Goal: Navigation & Orientation: Find specific page/section

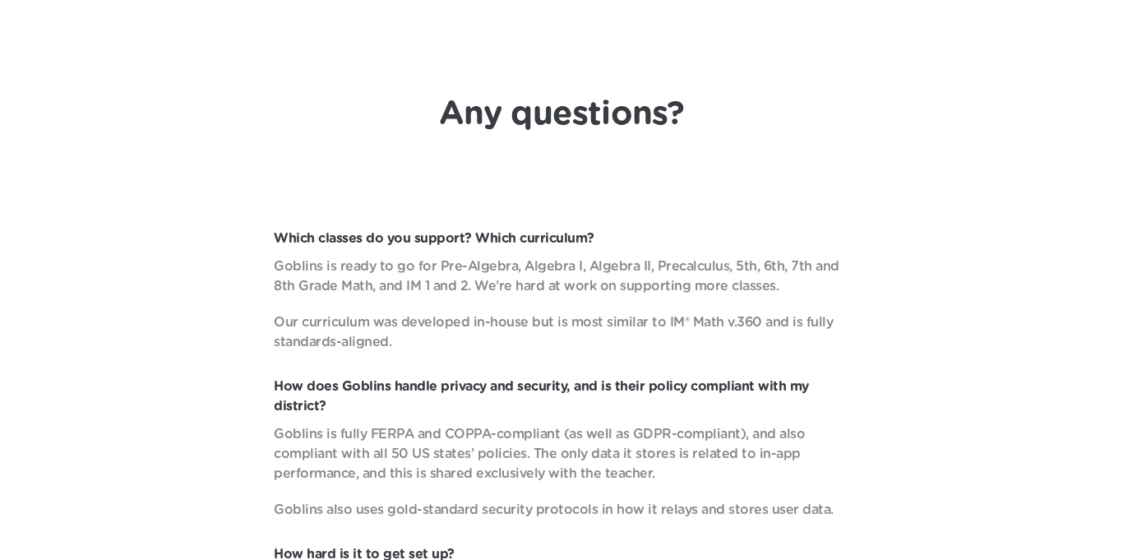
scroll to position [5875, 0]
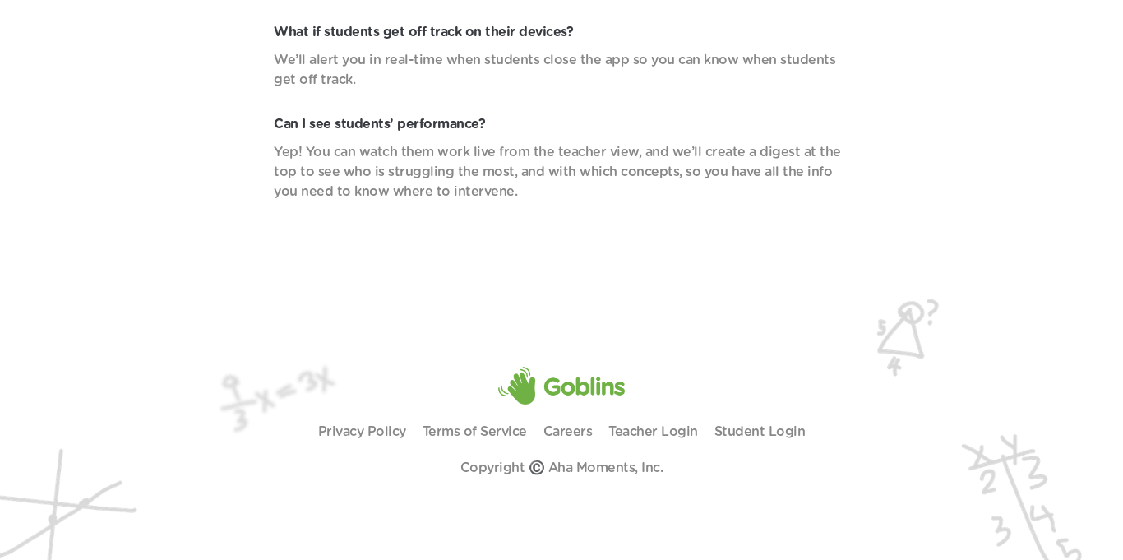
click at [546, 394] on img at bounding box center [561, 386] width 127 height 38
click at [553, 454] on img at bounding box center [561, 422] width 1123 height 276
click at [551, 455] on img at bounding box center [561, 422] width 1123 height 276
click at [567, 485] on img at bounding box center [561, 422] width 1123 height 276
click at [513, 396] on img at bounding box center [561, 386] width 127 height 38
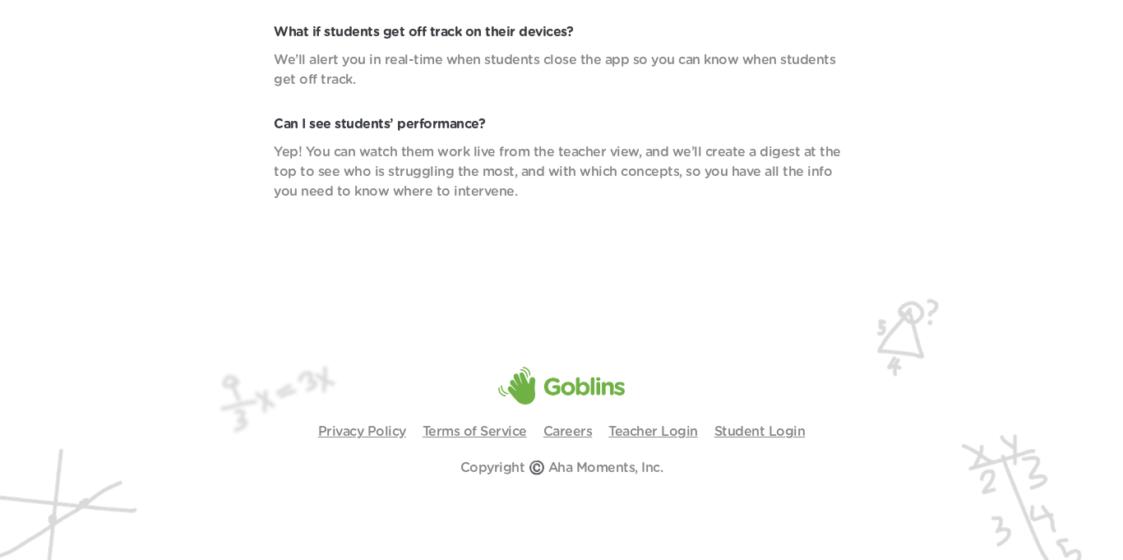
click at [507, 397] on img at bounding box center [561, 386] width 127 height 38
click at [504, 474] on p "Copyright ©️ Aha Moments, Inc." at bounding box center [562, 468] width 203 height 20
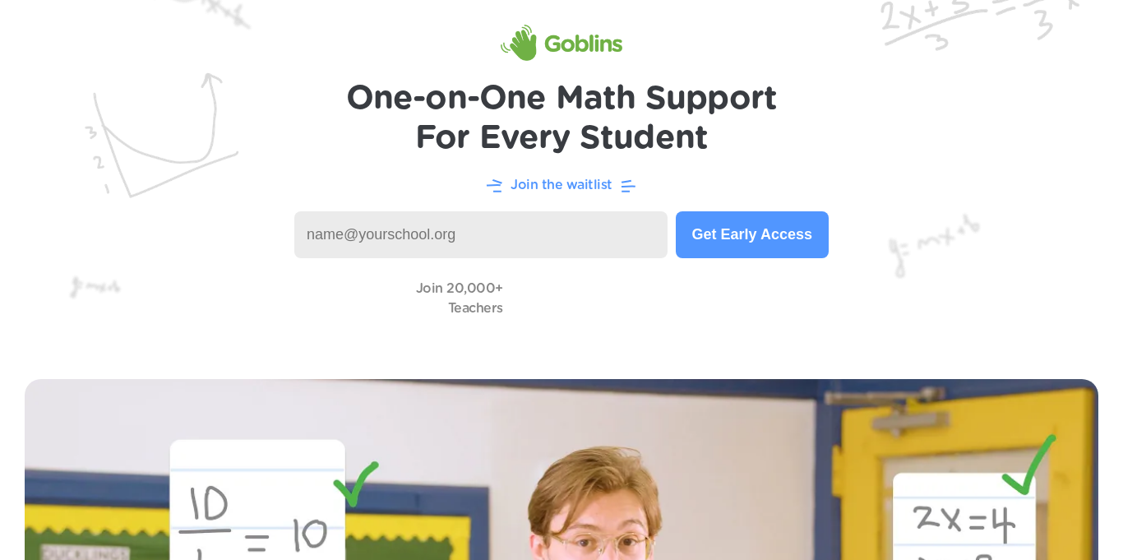
scroll to position [0, 0]
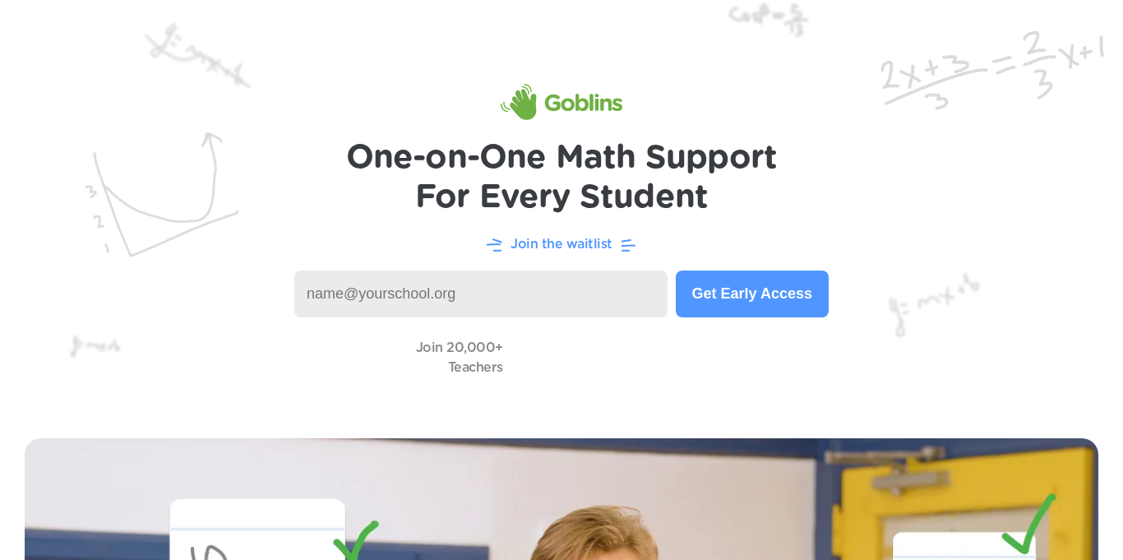
click at [404, 301] on input at bounding box center [480, 294] width 373 height 47
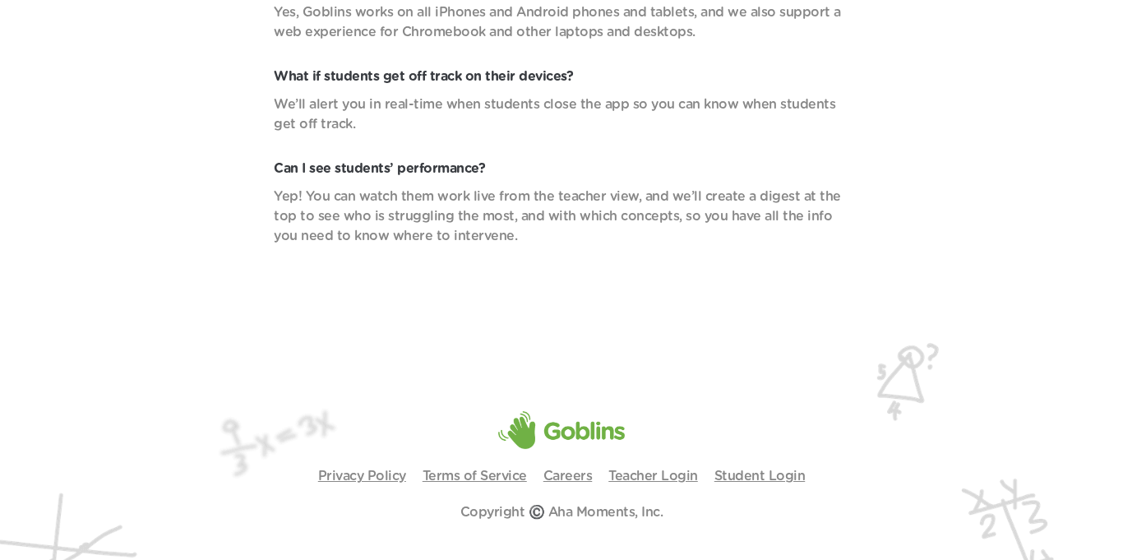
scroll to position [5875, 0]
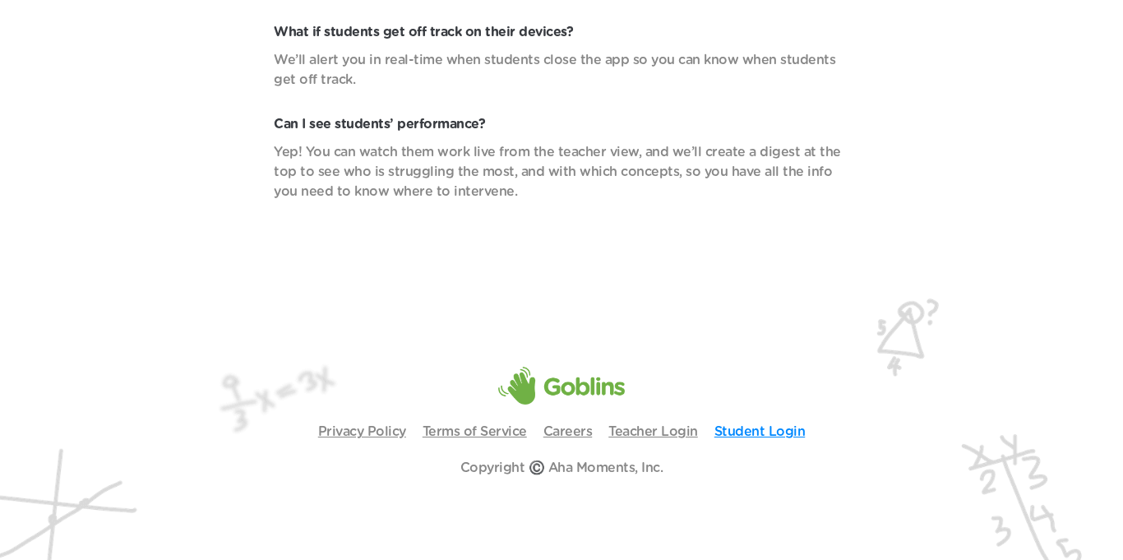
click at [753, 434] on link "Student Login" at bounding box center [760, 431] width 91 height 13
click at [751, 453] on img at bounding box center [561, 422] width 1123 height 276
click at [746, 437] on link "Student Login" at bounding box center [760, 431] width 91 height 13
click at [753, 437] on link "Student Login" at bounding box center [760, 431] width 91 height 13
